Goal: Task Accomplishment & Management: Manage account settings

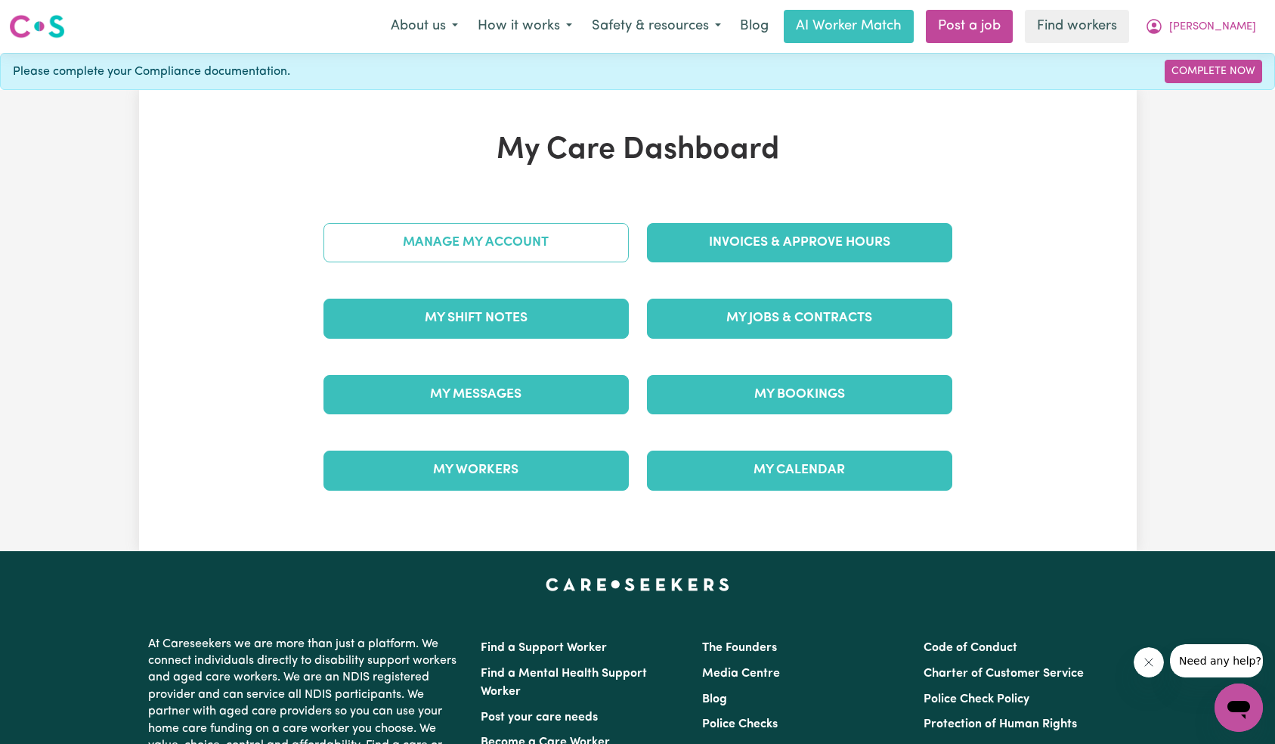
click at [563, 248] on link "Manage My Account" at bounding box center [475, 242] width 305 height 39
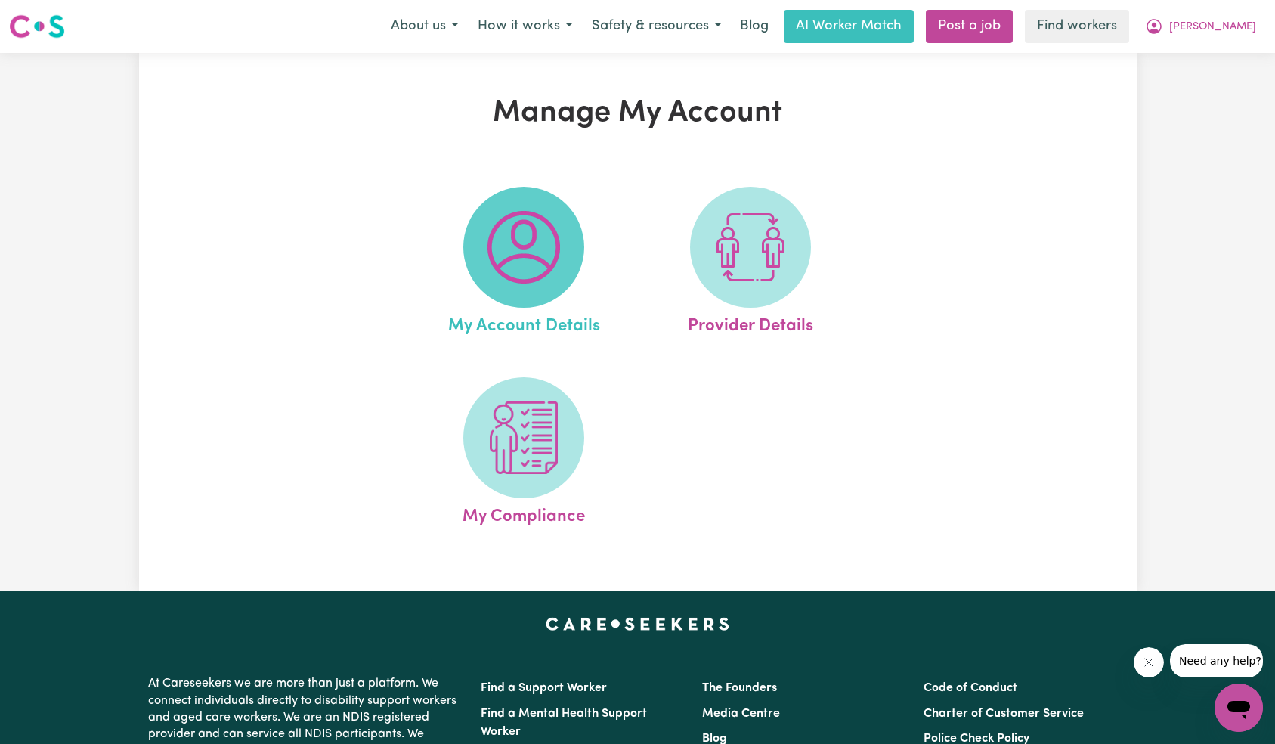
click at [537, 248] on img at bounding box center [523, 247] width 73 height 73
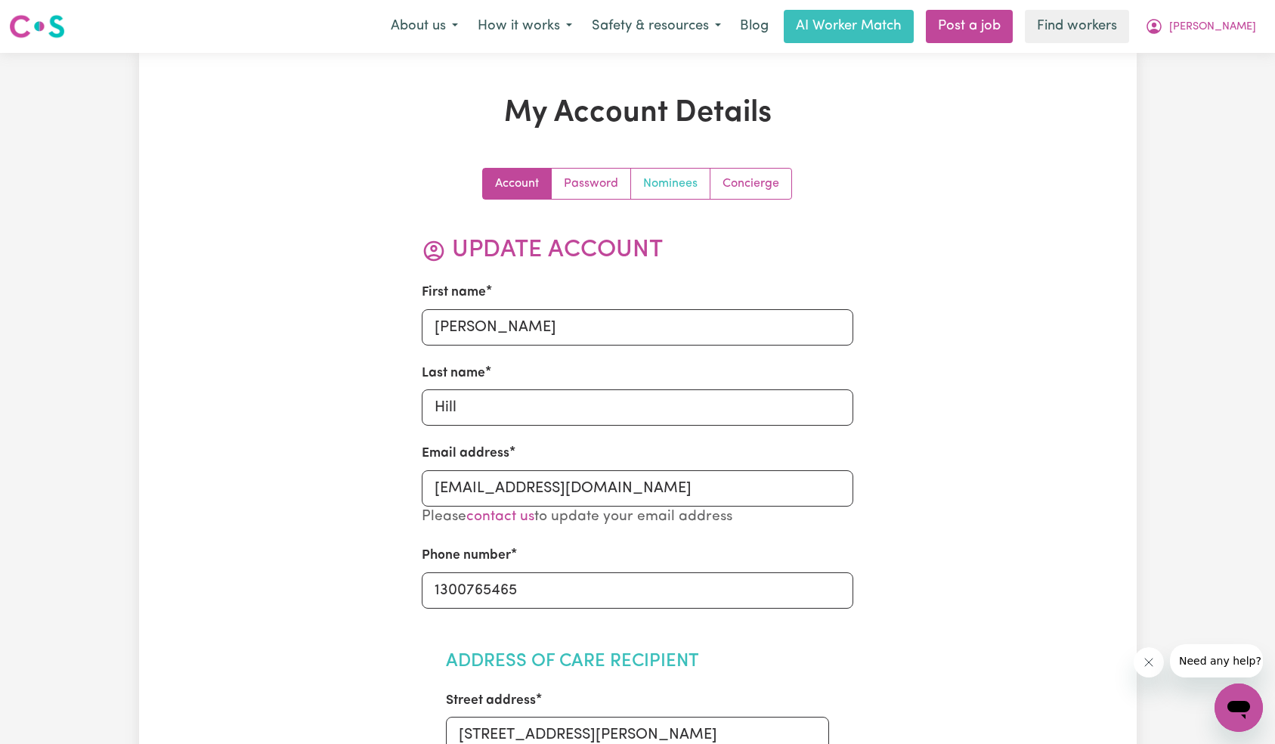
click at [652, 189] on link "Nominees" at bounding box center [670, 184] width 79 height 30
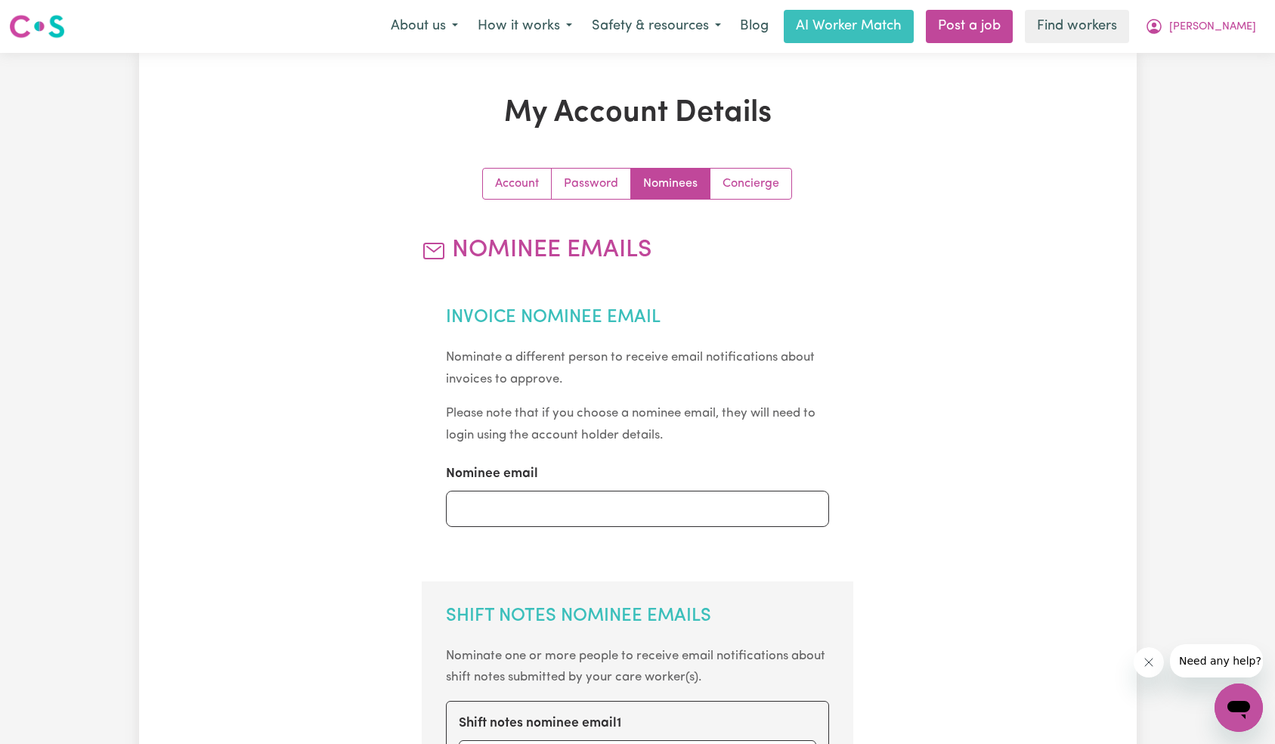
scroll to position [218, 0]
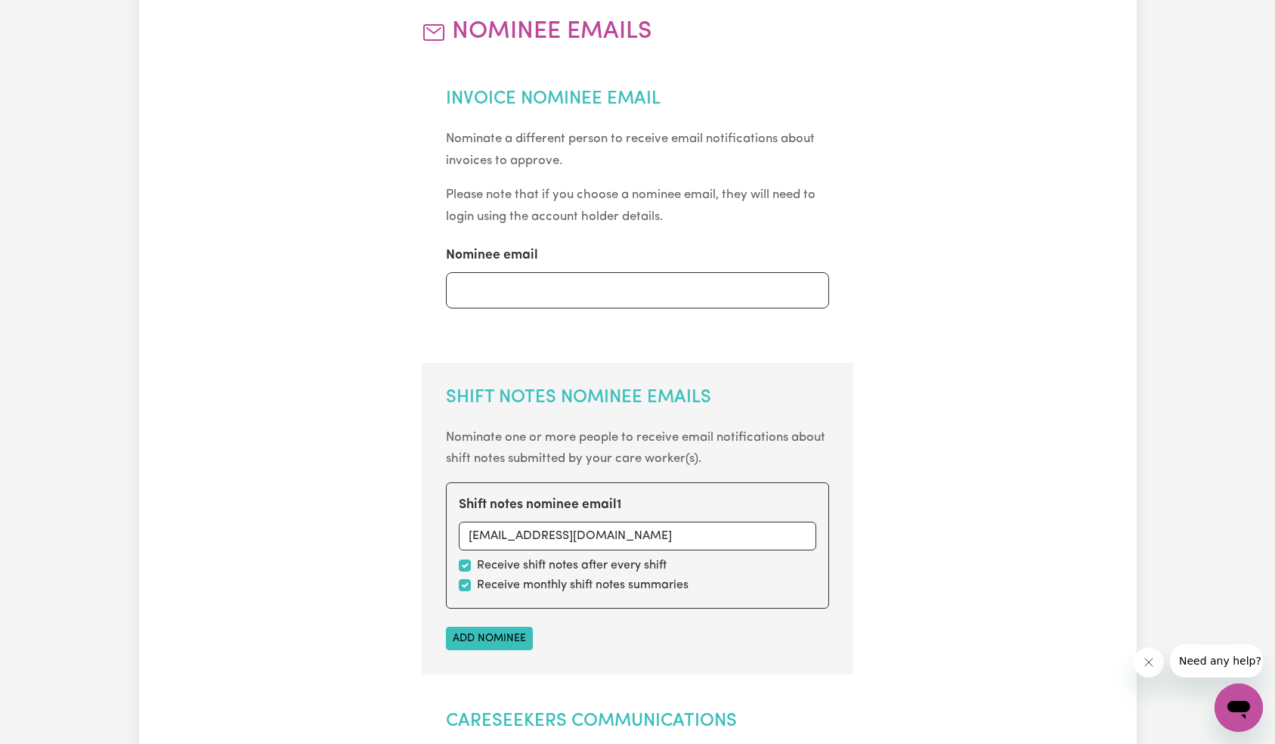
drag, startPoint x: 530, startPoint y: 577, endPoint x: 519, endPoint y: 583, distance: 12.2
click at [530, 577] on label "Receive monthly shift notes summaries" at bounding box center [583, 585] width 212 height 18
click at [466, 583] on input "checkbox" at bounding box center [465, 585] width 12 height 12
checkbox input "false"
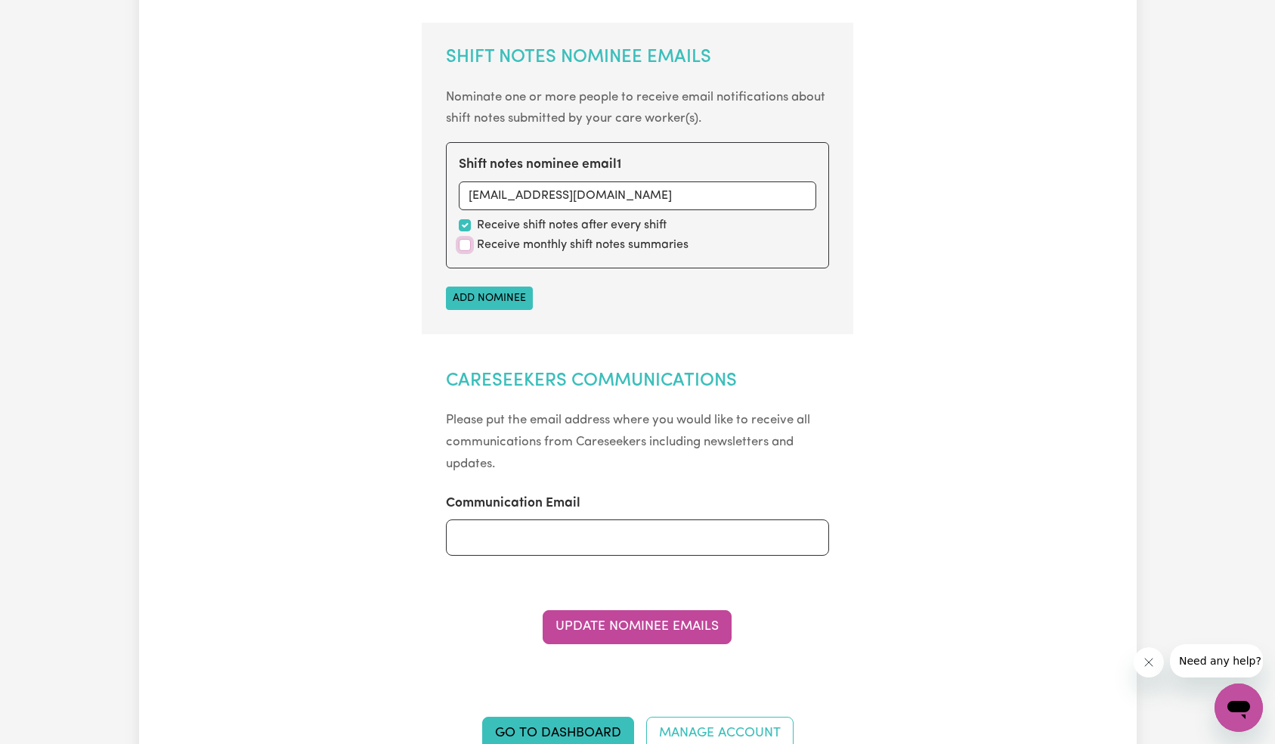
scroll to position [702, 0]
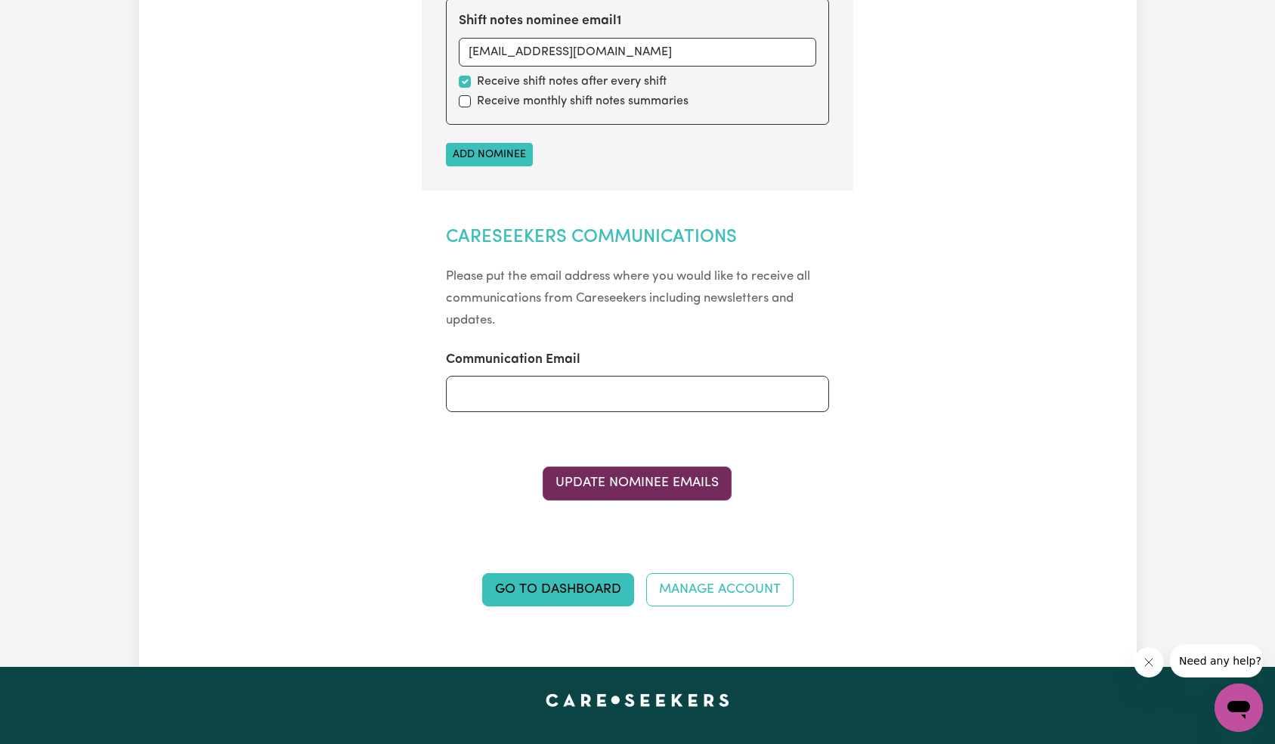
click at [630, 474] on button "Update Nominee Emails" at bounding box center [637, 482] width 189 height 33
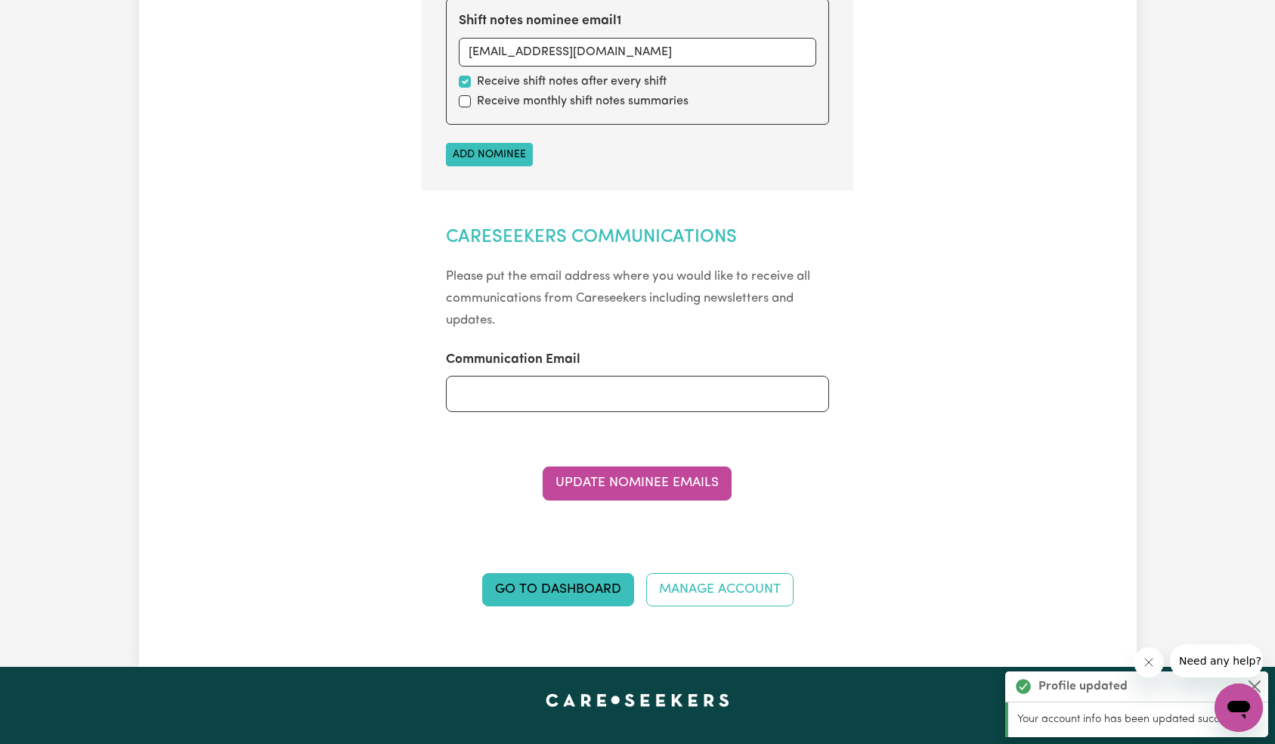
scroll to position [0, 0]
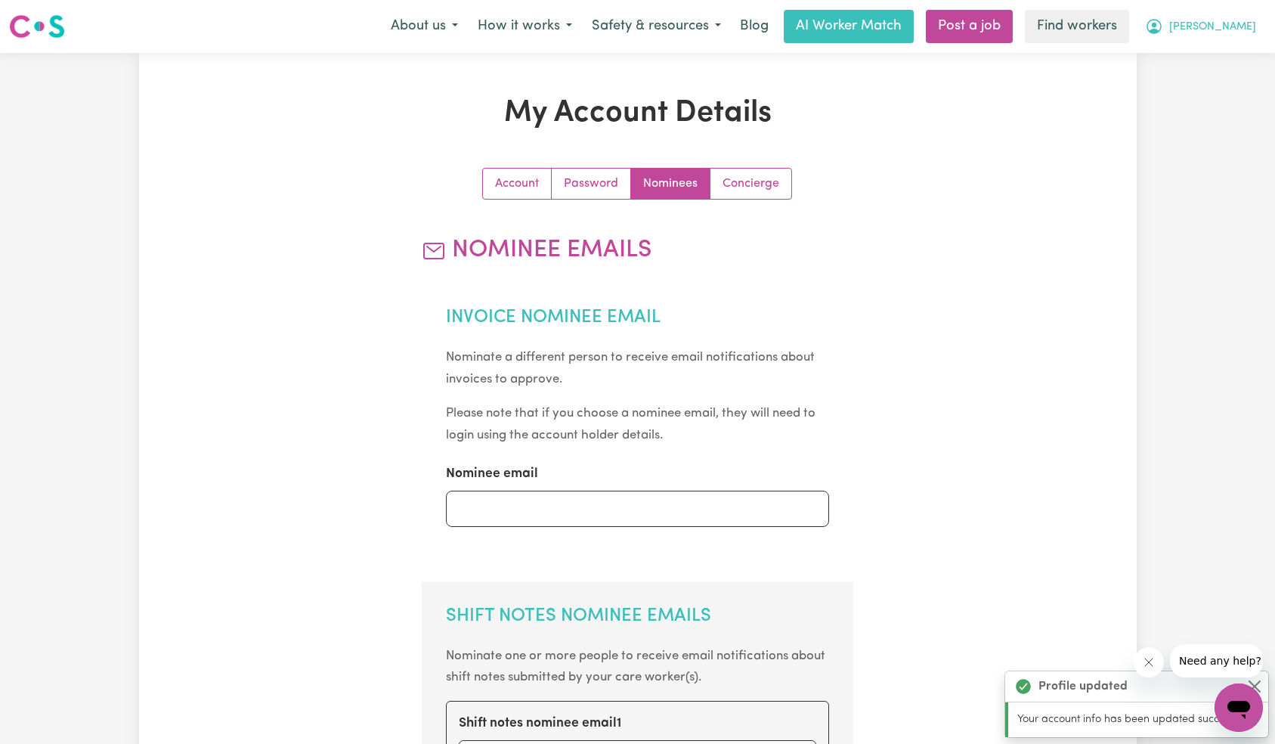
click at [1228, 22] on span "[PERSON_NAME]" at bounding box center [1212, 27] width 87 height 17
click at [1205, 88] on link "Logout" at bounding box center [1205, 87] width 119 height 29
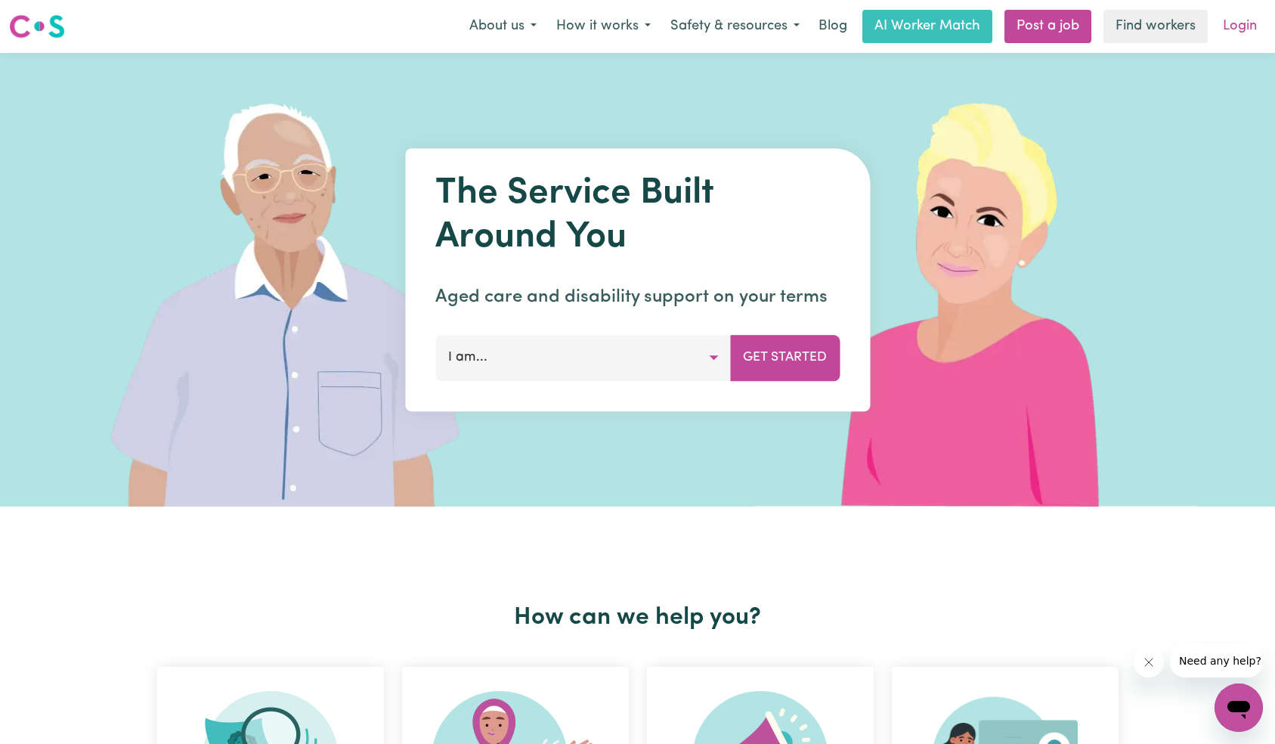
click at [1231, 39] on link "Login" at bounding box center [1240, 26] width 52 height 33
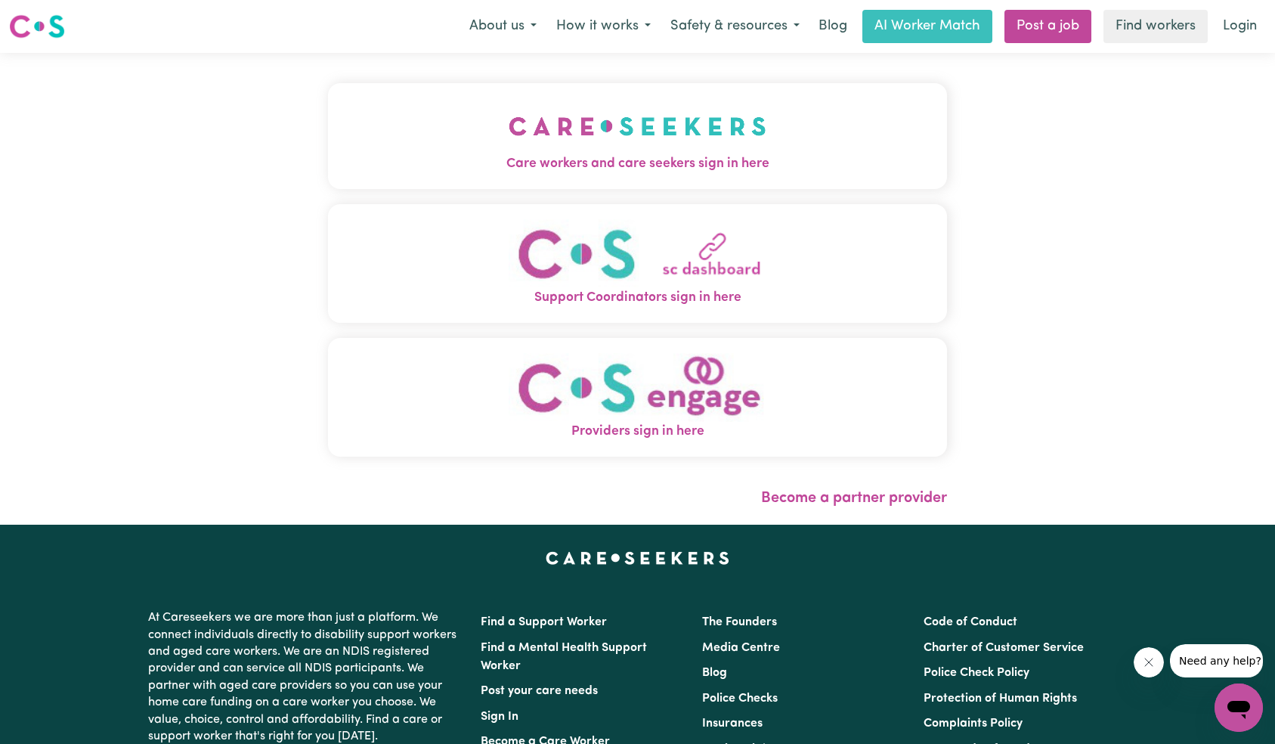
click at [424, 122] on button "Care workers and care seekers sign in here" at bounding box center [638, 136] width 620 height 106
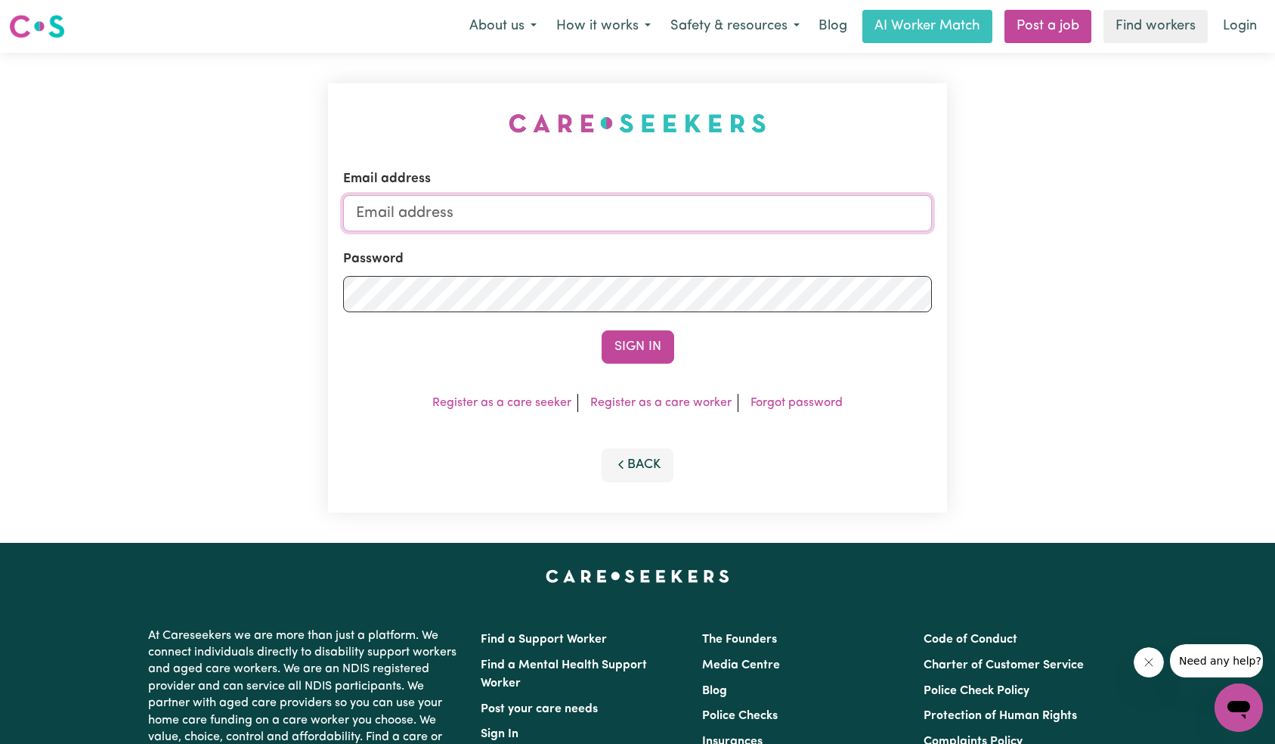
click at [642, 212] on input "Email address" at bounding box center [637, 213] width 589 height 36
paste input "[EMAIL_ADDRESS][DOMAIN_NAME]"
type input "[EMAIL_ADDRESS][DOMAIN_NAME]"
click at [642, 351] on button "Sign In" at bounding box center [638, 346] width 73 height 33
